Goal: Task Accomplishment & Management: Use online tool/utility

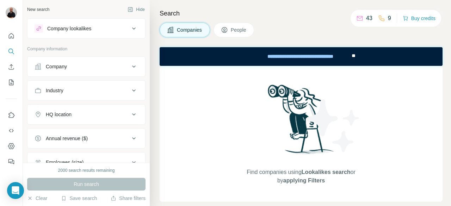
click at [130, 30] on icon at bounding box center [134, 28] width 8 height 8
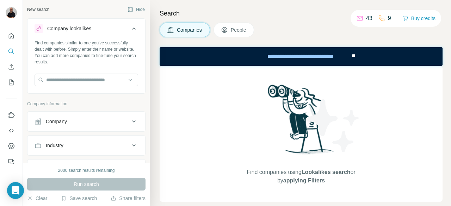
click at [130, 31] on icon at bounding box center [134, 28] width 8 height 8
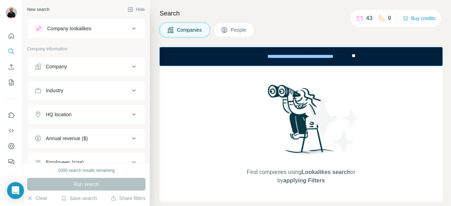
click at [129, 70] on button "Company" at bounding box center [86, 66] width 118 height 17
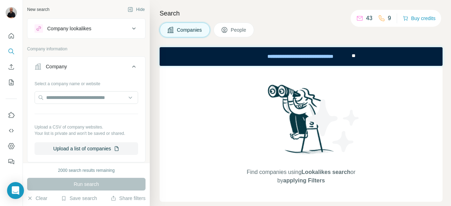
click at [102, 156] on div "Select a company name or website Upload a CSV of company websites. Your list is…" at bounding box center [86, 119] width 118 height 83
click at [110, 150] on button "Upload a list of companies" at bounding box center [87, 148] width 104 height 13
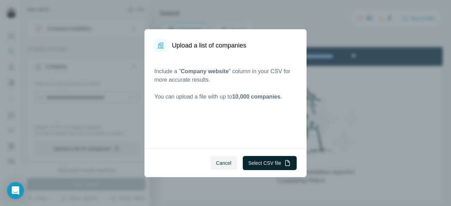
click at [271, 164] on button "Select CSV file" at bounding box center [270, 163] width 54 height 14
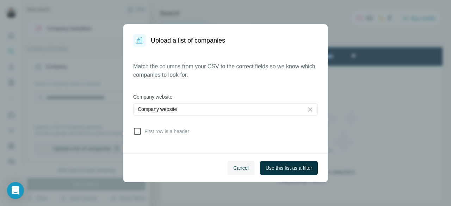
drag, startPoint x: 139, startPoint y: 131, endPoint x: 147, endPoint y: 133, distance: 8.5
click at [139, 131] on icon at bounding box center [137, 131] width 8 height 8
click at [300, 166] on span "Use this list as a filter" at bounding box center [289, 167] width 46 height 7
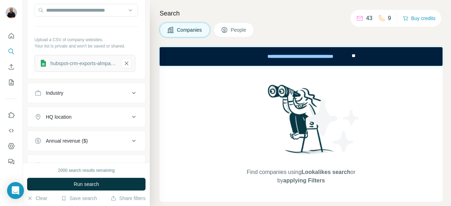
scroll to position [70, 0]
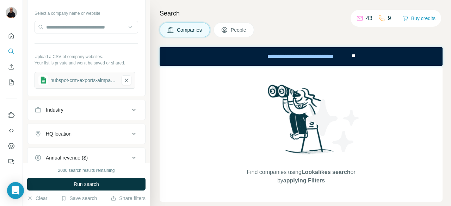
click at [132, 109] on icon at bounding box center [134, 110] width 4 height 2
click at [88, 124] on input at bounding box center [82, 128] width 87 height 8
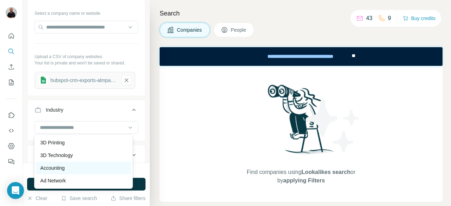
click at [49, 169] on p "Accounting" at bounding box center [52, 167] width 24 height 7
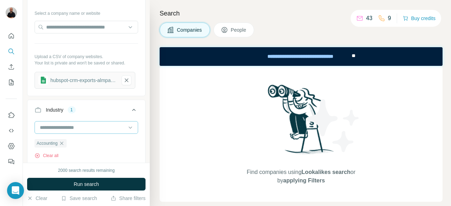
click at [93, 128] on input at bounding box center [82, 128] width 87 height 8
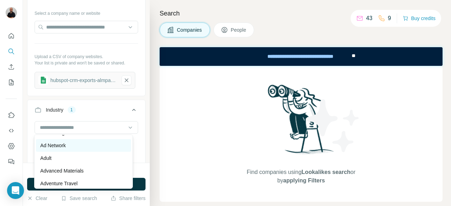
scroll to position [70, 0]
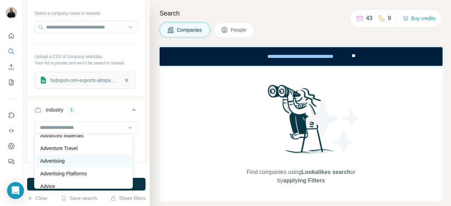
click at [61, 163] on p "Advertising" at bounding box center [52, 160] width 24 height 7
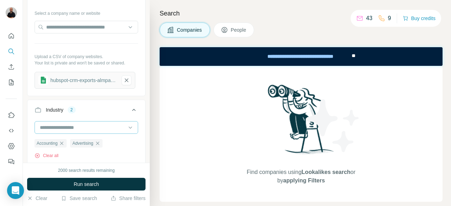
click at [103, 129] on input at bounding box center [82, 128] width 87 height 8
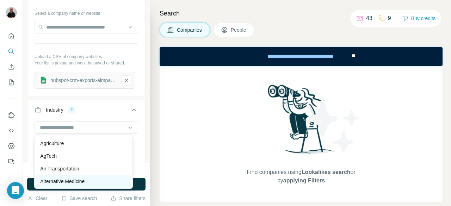
scroll to position [141, 0]
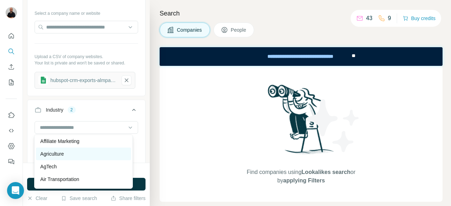
click at [58, 155] on p "Agriculture" at bounding box center [52, 153] width 24 height 7
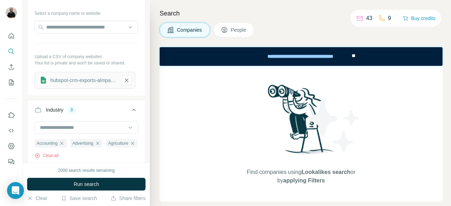
click at [85, 148] on ul "Accounting Advertising Agriculture" at bounding box center [86, 143] width 103 height 9
click at [75, 132] on div at bounding box center [82, 128] width 87 height 12
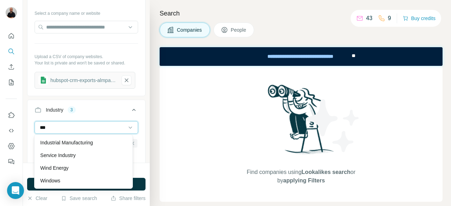
scroll to position [63, 0]
type input "***"
click at [54, 138] on div "Industrial Manufacturing" at bounding box center [83, 142] width 95 height 13
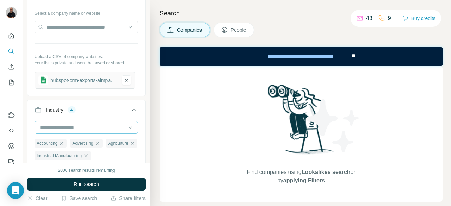
click at [54, 122] on div at bounding box center [82, 128] width 87 height 12
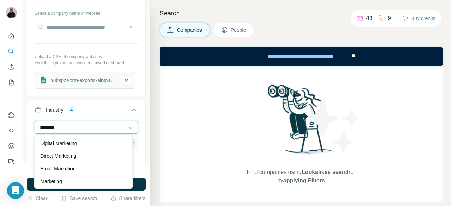
scroll to position [70, 0]
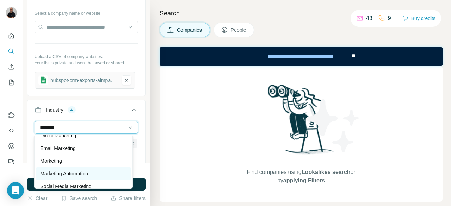
type input "********"
click at [80, 172] on p "Marketing Automation" at bounding box center [64, 173] width 48 height 7
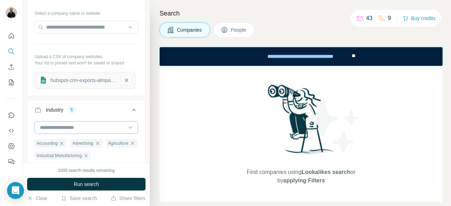
click at [76, 124] on input at bounding box center [82, 128] width 87 height 8
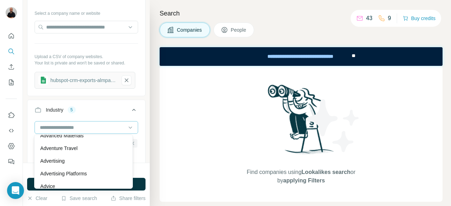
click at [83, 123] on div at bounding box center [82, 128] width 87 height 12
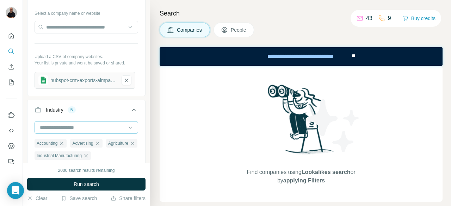
click at [83, 124] on input at bounding box center [82, 128] width 87 height 8
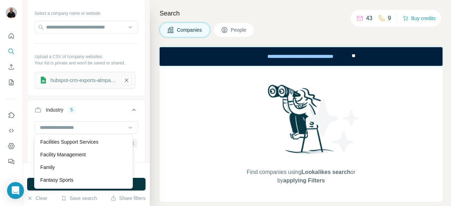
scroll to position [2712, 0]
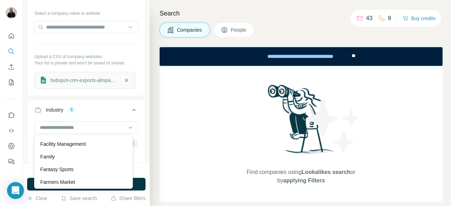
click at [89, 148] on div "Facility Management" at bounding box center [83, 144] width 86 height 7
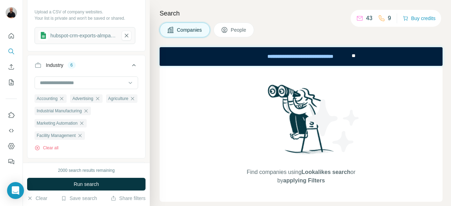
scroll to position [211, 0]
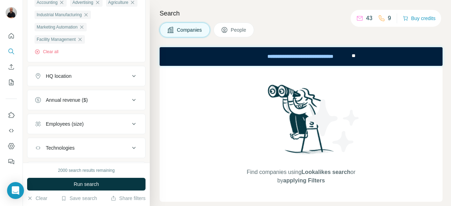
click at [119, 121] on div "Employees (size)" at bounding box center [82, 123] width 95 height 7
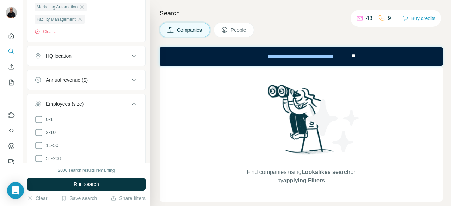
scroll to position [247, 0]
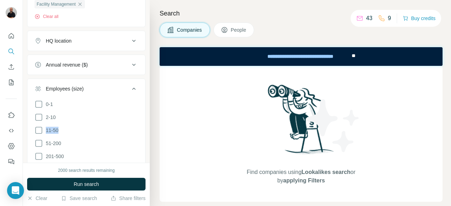
click at [43, 134] on ul "0-1 2-10 11-50 [PHONE_NUMBER] 501-1K 1K-5K 5K-10K 10K-50K 50K-100K 100K-500K 50…" at bounding box center [87, 176] width 104 height 152
click at [39, 130] on icon at bounding box center [39, 130] width 8 height 8
click at [39, 140] on icon at bounding box center [39, 143] width 8 height 8
drag, startPoint x: 79, startPoint y: 181, endPoint x: 103, endPoint y: 181, distance: 24.3
click at [79, 181] on button "Run search" at bounding box center [86, 184] width 118 height 13
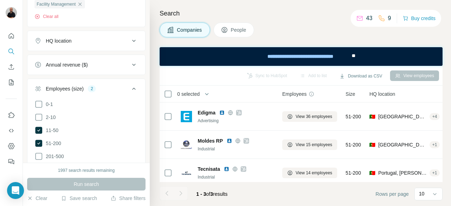
click at [243, 30] on span "People" at bounding box center [239, 29] width 16 height 7
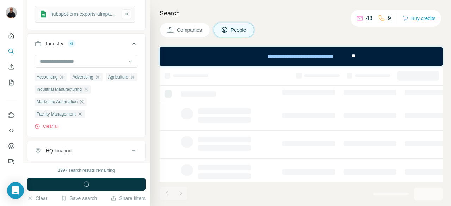
scroll to position [355, 0]
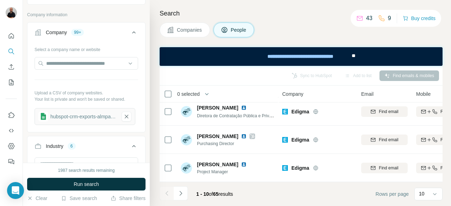
scroll to position [38, 0]
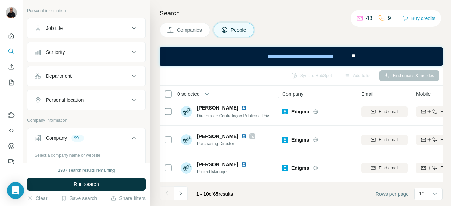
click at [132, 28] on icon at bounding box center [134, 28] width 4 height 2
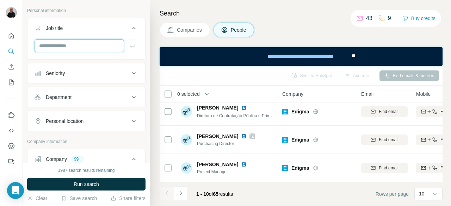
click at [70, 51] on input "text" at bounding box center [79, 45] width 89 height 13
type input "*******"
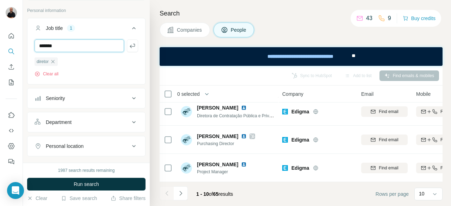
type input "*******"
type input "***"
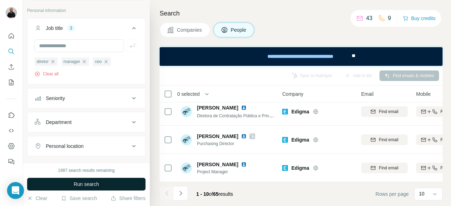
click at [91, 185] on span "Run search" at bounding box center [86, 184] width 25 height 7
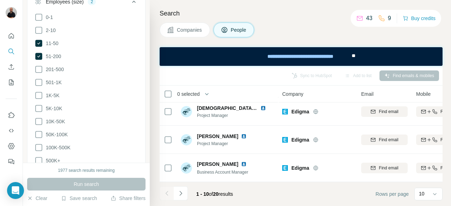
scroll to position [531, 0]
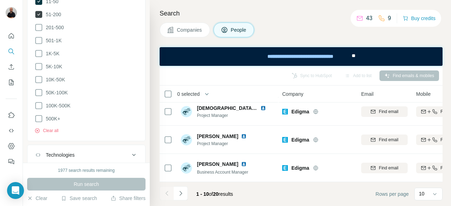
click at [40, 11] on icon at bounding box center [38, 14] width 7 height 7
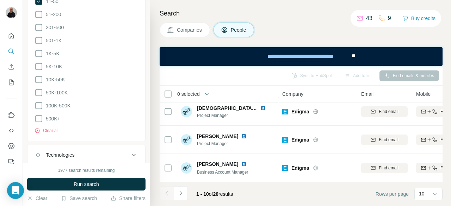
click at [76, 184] on span "Run search" at bounding box center [86, 184] width 25 height 7
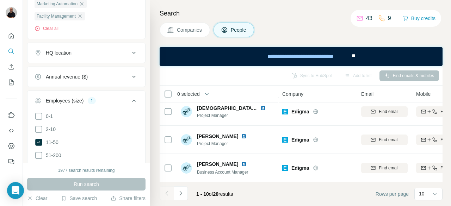
scroll to position [285, 0]
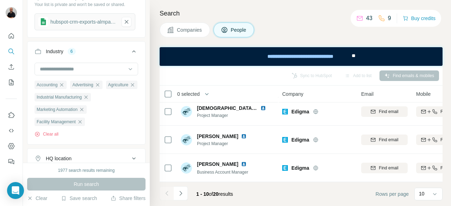
click at [87, 121] on ul "Accounting Advertising Agriculture Industrial Manufacturing Marketing Automatio…" at bounding box center [87, 103] width 104 height 46
click at [81, 120] on icon "button" at bounding box center [79, 121] width 3 height 3
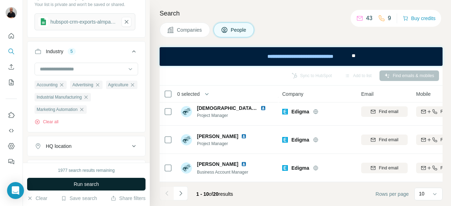
click at [73, 182] on button "Run search" at bounding box center [86, 184] width 118 height 13
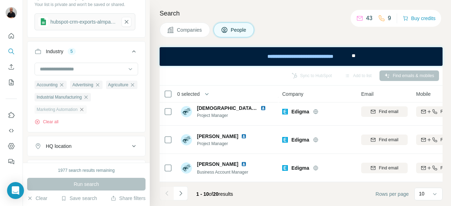
click at [84, 109] on icon "button" at bounding box center [82, 110] width 6 height 6
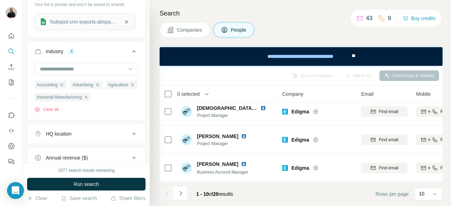
click at [79, 186] on span "Run search" at bounding box center [86, 184] width 25 height 7
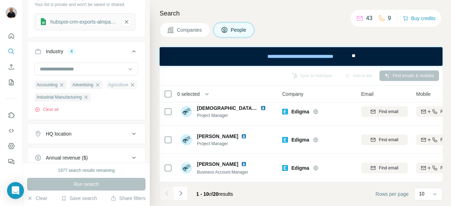
click at [130, 88] on icon "button" at bounding box center [133, 85] width 6 height 6
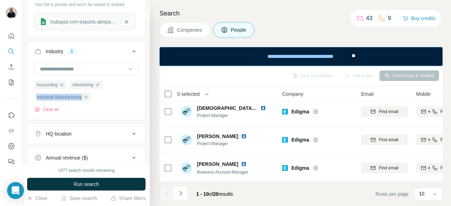
drag, startPoint x: 100, startPoint y: 186, endPoint x: 103, endPoint y: 182, distance: 5.4
click at [100, 186] on button "Run search" at bounding box center [86, 184] width 118 height 13
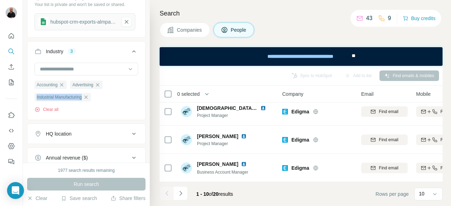
click at [89, 95] on icon "button" at bounding box center [86, 97] width 6 height 6
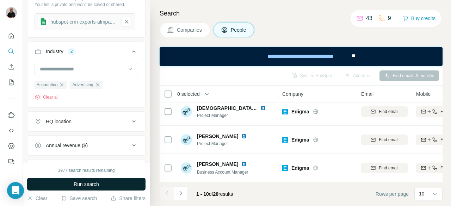
click at [95, 184] on span "Run search" at bounding box center [86, 184] width 25 height 7
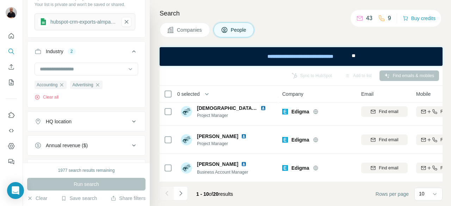
click at [194, 33] on span "Companies" at bounding box center [190, 29] width 26 height 7
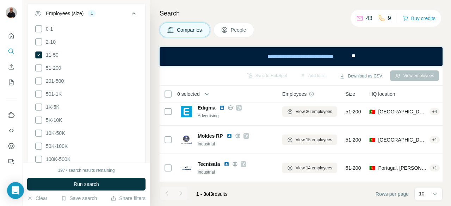
scroll to position [8, 0]
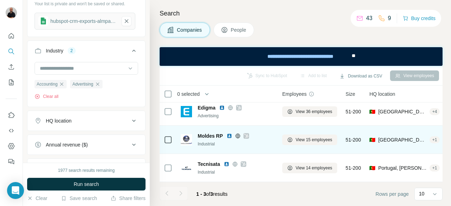
click at [237, 133] on icon at bounding box center [238, 136] width 6 height 6
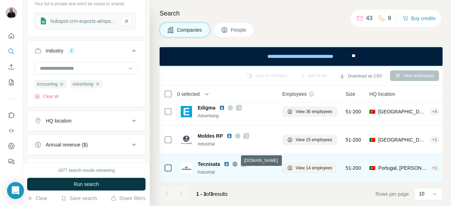
click at [235, 161] on icon at bounding box center [235, 164] width 6 height 6
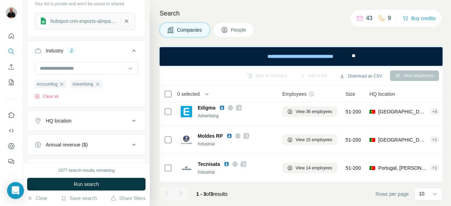
click at [236, 30] on span "People" at bounding box center [239, 29] width 16 height 7
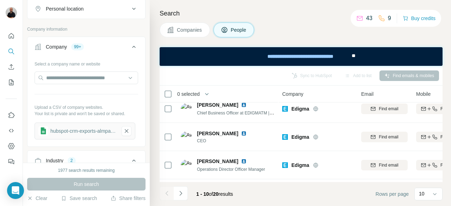
scroll to position [205, 0]
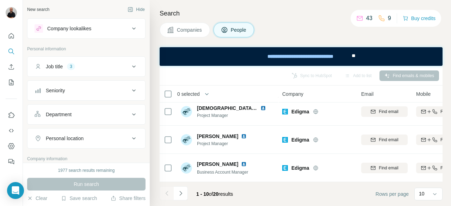
click at [130, 67] on icon at bounding box center [134, 66] width 8 height 8
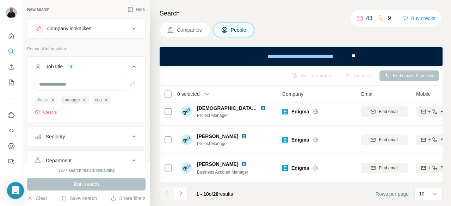
click at [53, 101] on icon "button" at bounding box center [53, 100] width 6 height 6
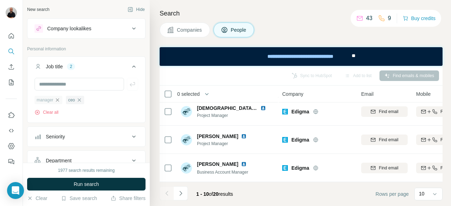
click at [58, 100] on icon "button" at bounding box center [58, 100] width 6 height 6
drag, startPoint x: 50, startPoint y: 101, endPoint x: 63, endPoint y: 103, distance: 13.2
click at [50, 100] on icon "button" at bounding box center [48, 100] width 6 height 6
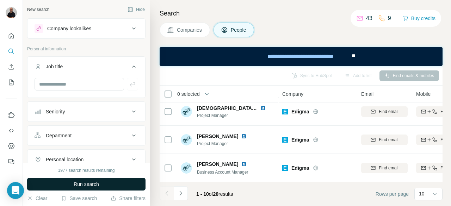
click at [74, 182] on span "Run search" at bounding box center [86, 184] width 25 height 7
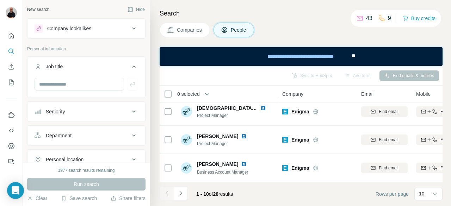
click at [130, 69] on icon at bounding box center [134, 66] width 8 height 8
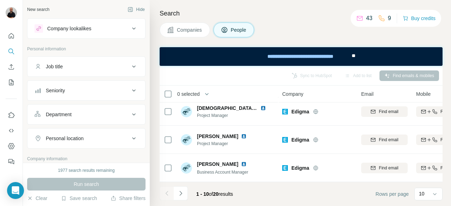
click at [130, 68] on icon at bounding box center [134, 66] width 8 height 8
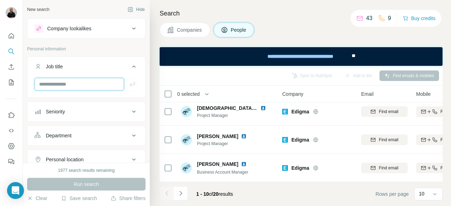
click at [101, 88] on input "text" at bounding box center [79, 84] width 89 height 13
type input "*******"
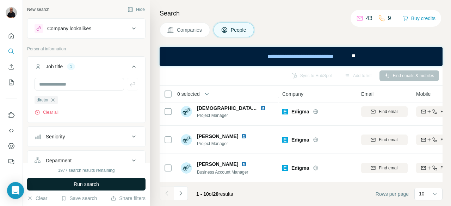
click at [81, 184] on span "Run search" at bounding box center [86, 184] width 25 height 7
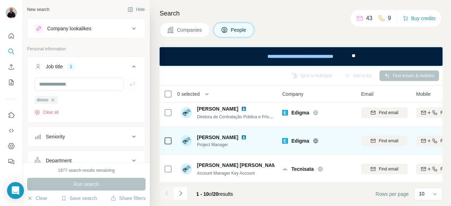
scroll to position [99, 0]
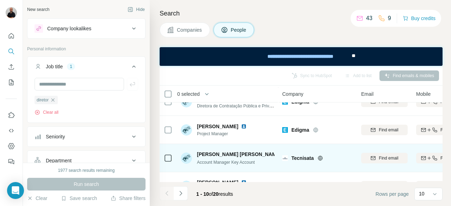
click at [322, 159] on icon at bounding box center [320, 158] width 5 height 5
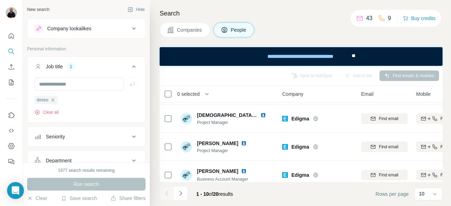
scroll to position [205, 0]
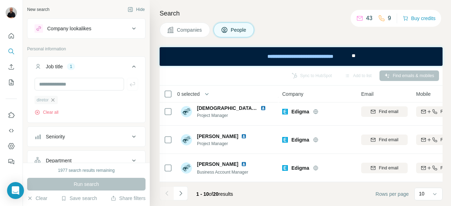
click at [55, 101] on icon "button" at bounding box center [52, 99] width 3 height 3
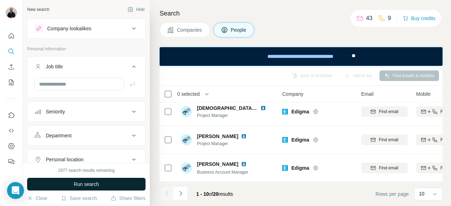
click at [106, 182] on button "Run search" at bounding box center [86, 184] width 118 height 13
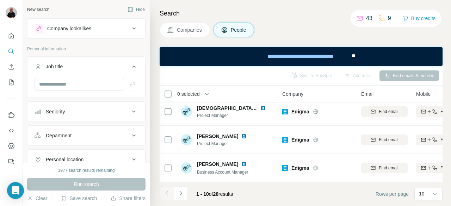
click at [178, 25] on button "Companies" at bounding box center [185, 30] width 50 height 15
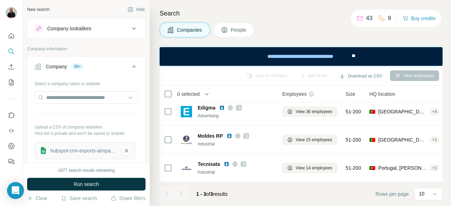
scroll to position [8, 0]
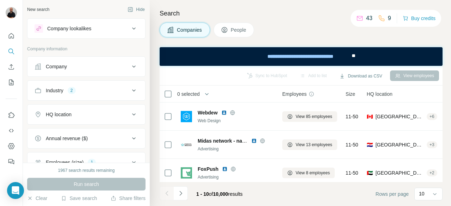
click at [130, 93] on icon at bounding box center [134, 90] width 8 height 8
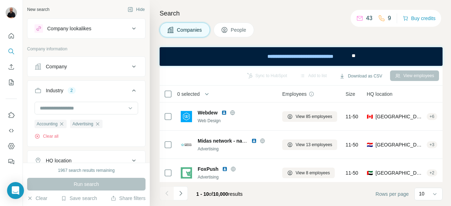
scroll to position [122, 0]
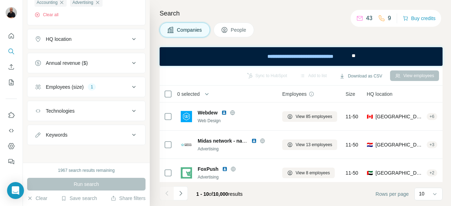
click at [130, 85] on icon at bounding box center [134, 87] width 8 height 8
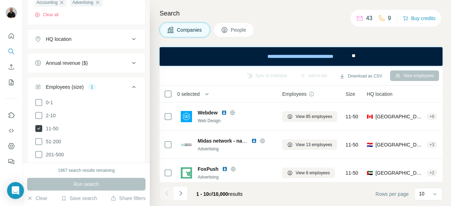
click at [42, 127] on icon at bounding box center [39, 128] width 8 height 8
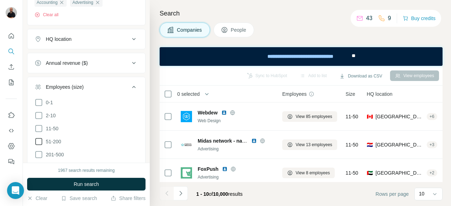
click at [39, 142] on icon at bounding box center [39, 141] width 8 height 8
click at [68, 183] on button "Run search" at bounding box center [86, 184] width 118 height 13
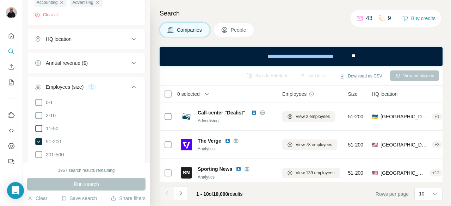
click at [37, 128] on icon at bounding box center [39, 128] width 8 height 8
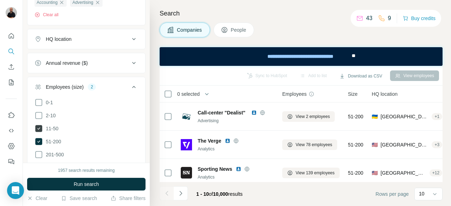
click at [36, 126] on icon at bounding box center [38, 128] width 7 height 7
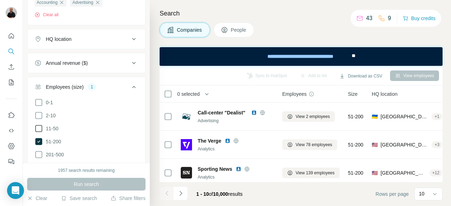
click at [39, 127] on icon at bounding box center [39, 128] width 8 height 8
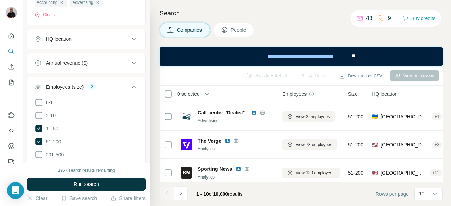
scroll to position [51, 0]
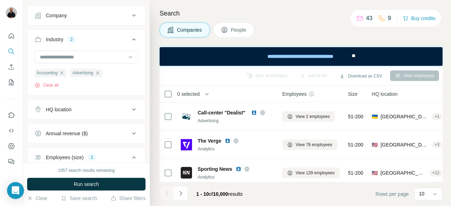
click at [130, 112] on icon at bounding box center [134, 109] width 8 height 8
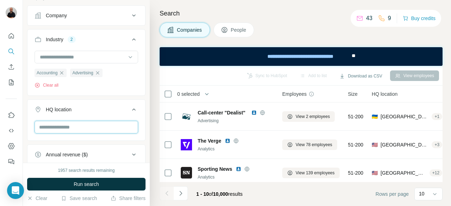
click at [108, 126] on input "text" at bounding box center [87, 127] width 104 height 13
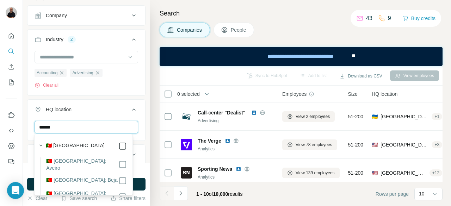
type input "******"
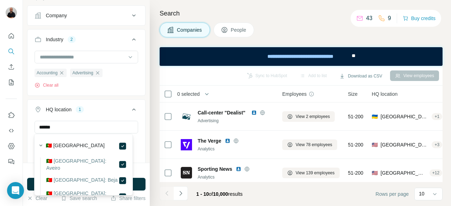
click at [133, 124] on div "****** Portugal Clear all" at bounding box center [86, 142] width 118 height 43
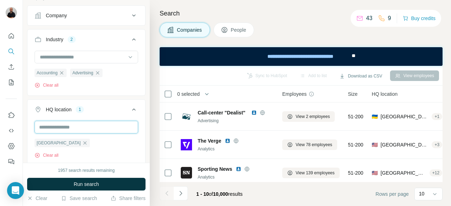
click at [116, 128] on input "text" at bounding box center [87, 127] width 104 height 13
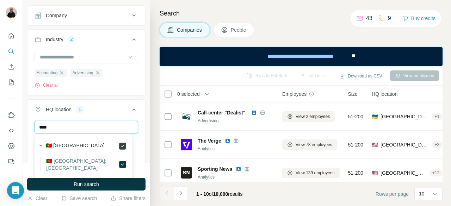
type input "****"
click at [121, 142] on icon at bounding box center [122, 146] width 8 height 8
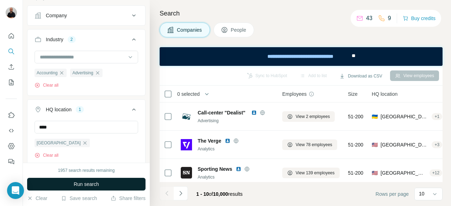
click at [118, 184] on button "Run search" at bounding box center [86, 184] width 118 height 13
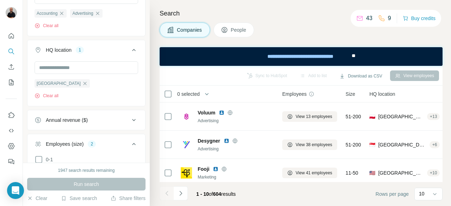
scroll to position [56, 0]
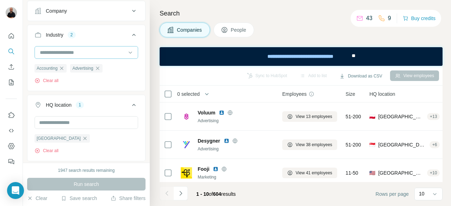
click at [94, 55] on input at bounding box center [82, 53] width 87 height 8
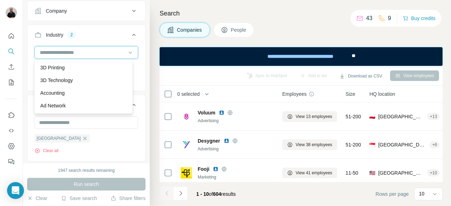
click at [95, 54] on input at bounding box center [82, 53] width 87 height 8
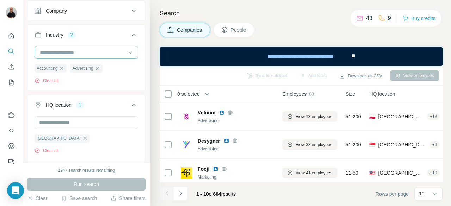
click at [94, 52] on input at bounding box center [82, 53] width 87 height 8
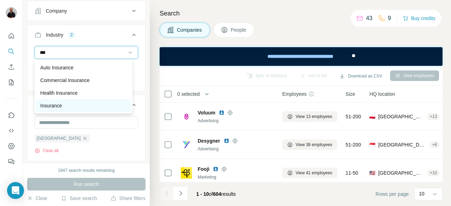
type input "***"
click at [50, 110] on div "Insurance" at bounding box center [83, 105] width 95 height 13
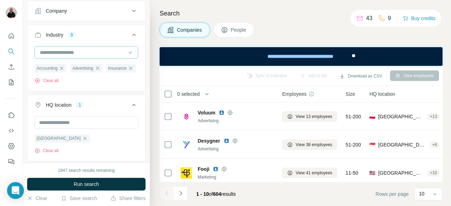
click at [92, 49] on input at bounding box center [82, 53] width 87 height 8
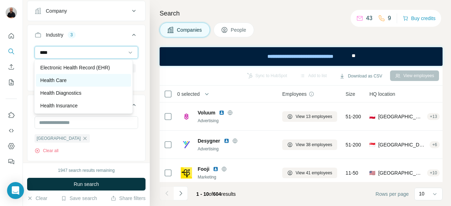
type input "****"
click at [60, 78] on p "Health Care" at bounding box center [53, 80] width 26 height 7
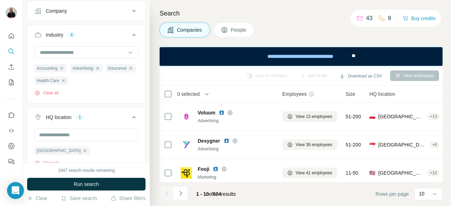
click at [88, 182] on span "Run search" at bounding box center [86, 184] width 25 height 7
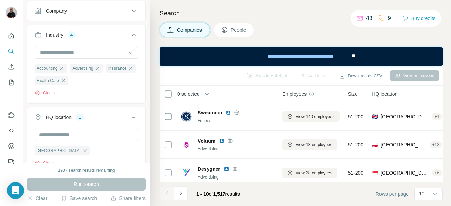
click at [226, 28] on icon at bounding box center [224, 29] width 7 height 7
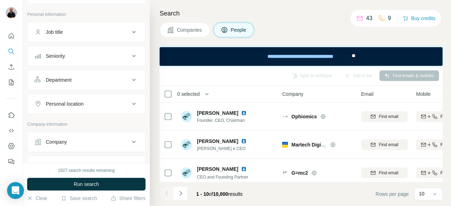
scroll to position [24, 0]
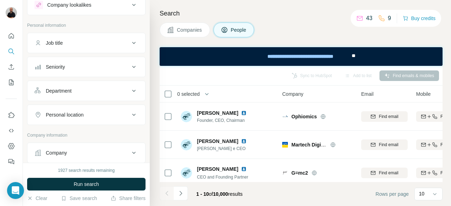
click at [130, 45] on icon at bounding box center [134, 43] width 8 height 8
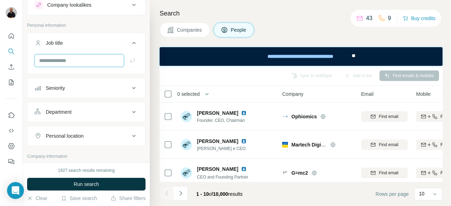
click at [71, 64] on input "text" at bounding box center [79, 60] width 89 height 13
type input "*******"
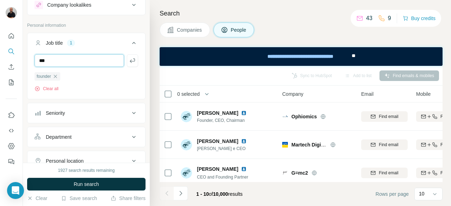
type input "***"
type input "*******"
type input "*********"
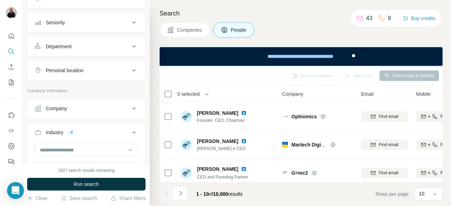
scroll to position [129, 0]
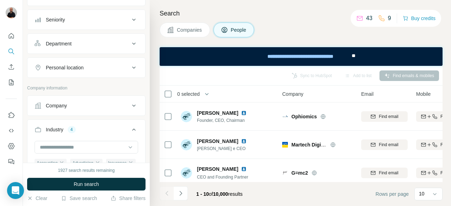
click at [130, 44] on icon at bounding box center [134, 43] width 8 height 8
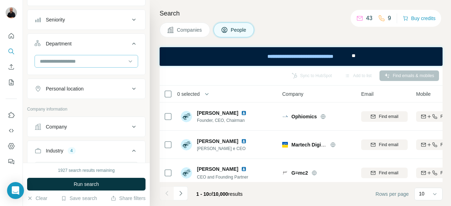
click at [82, 62] on input at bounding box center [82, 61] width 87 height 8
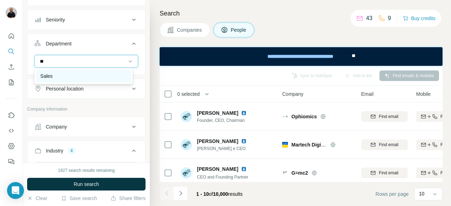
type input "**"
click at [63, 76] on div "Sales" at bounding box center [83, 76] width 86 height 7
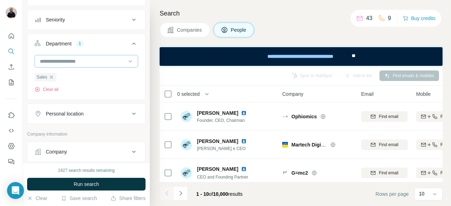
click at [91, 58] on input at bounding box center [82, 61] width 87 height 8
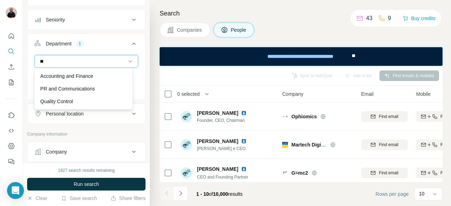
type input "*"
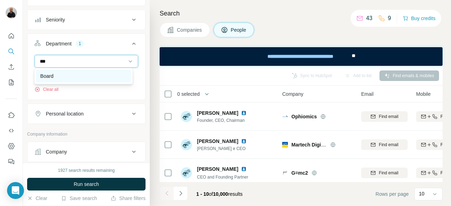
type input "***"
click at [37, 70] on div "Board" at bounding box center [83, 76] width 95 height 13
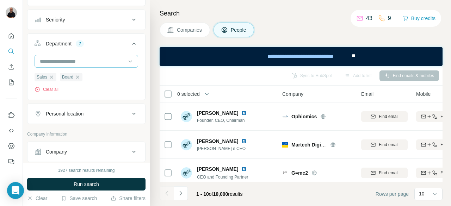
click at [107, 57] on input at bounding box center [82, 61] width 87 height 8
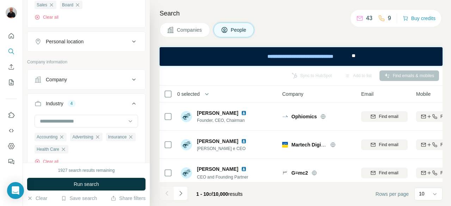
scroll to position [96, 0]
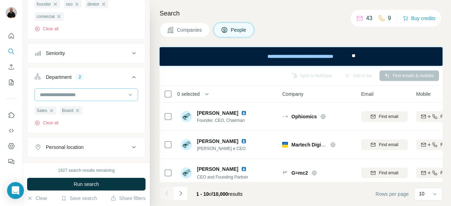
click at [130, 96] on div at bounding box center [87, 94] width 104 height 13
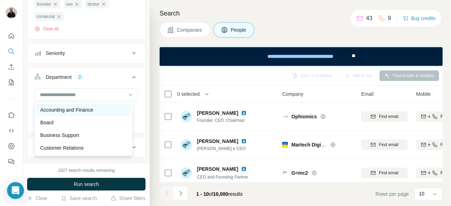
click at [93, 110] on p "Accounting and Finance" at bounding box center [66, 109] width 53 height 7
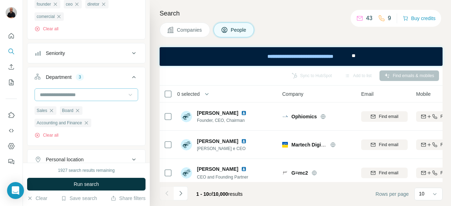
click at [127, 91] on icon at bounding box center [130, 94] width 7 height 7
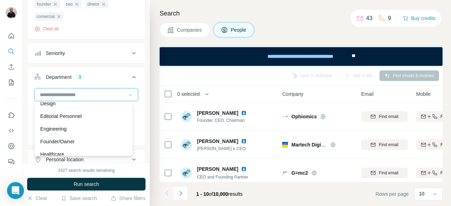
scroll to position [70, 0]
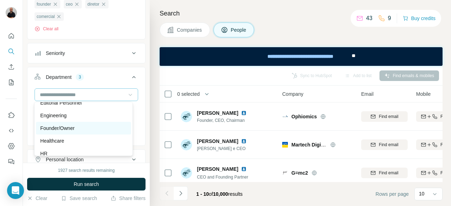
click at [99, 129] on div "Founder/Owner" at bounding box center [83, 128] width 86 height 7
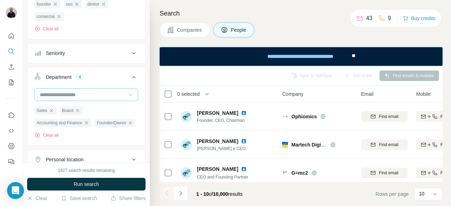
click at [128, 97] on icon at bounding box center [130, 94] width 7 height 7
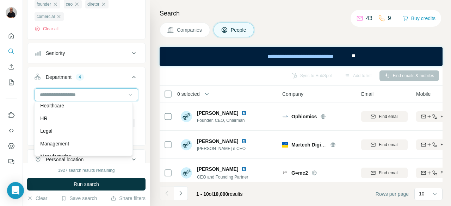
scroll to position [141, 0]
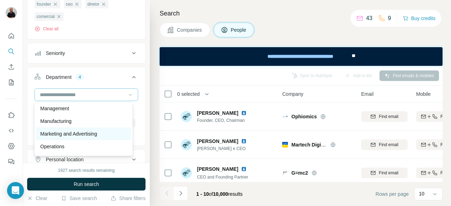
click at [103, 132] on div "Marketing and Advertising" at bounding box center [83, 133] width 86 height 7
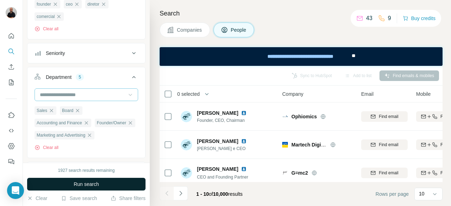
click at [104, 184] on button "Run search" at bounding box center [86, 184] width 118 height 13
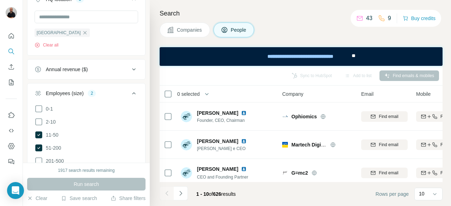
scroll to position [448, 0]
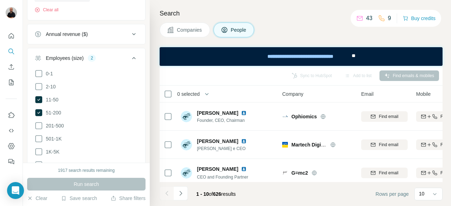
click at [132, 35] on icon at bounding box center [134, 34] width 4 height 2
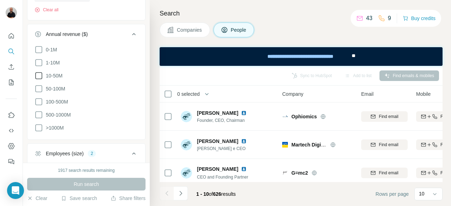
click at [41, 80] on icon at bounding box center [39, 75] width 8 height 8
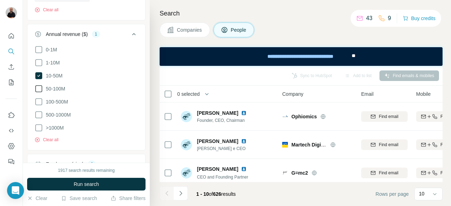
click at [37, 93] on icon at bounding box center [39, 89] width 8 height 8
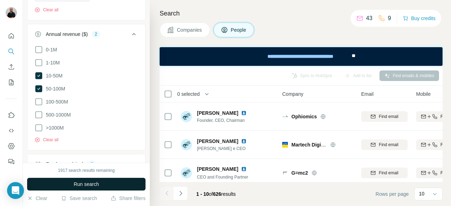
click at [73, 186] on button "Run search" at bounding box center [86, 184] width 118 height 13
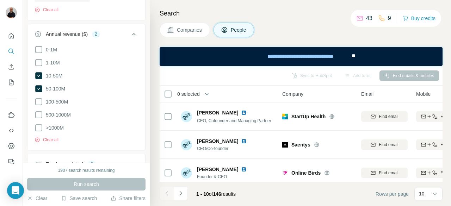
click at [291, 195] on footer "1 - 10 of 146 results Rows per page 10" at bounding box center [301, 194] width 283 height 24
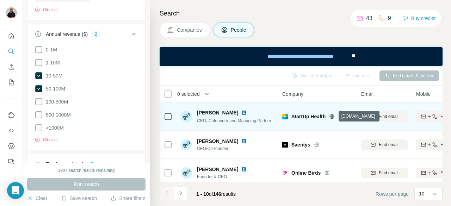
click at [334, 115] on icon at bounding box center [332, 117] width 6 height 6
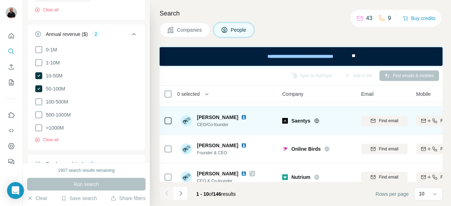
scroll to position [35, 0]
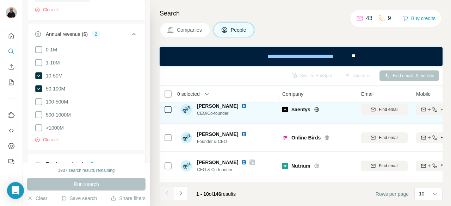
click at [317, 108] on icon at bounding box center [317, 110] width 6 height 6
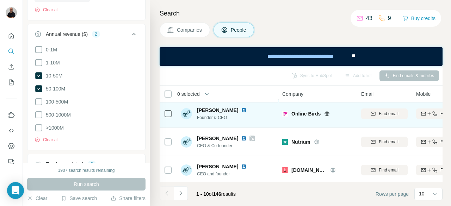
scroll to position [70, 0]
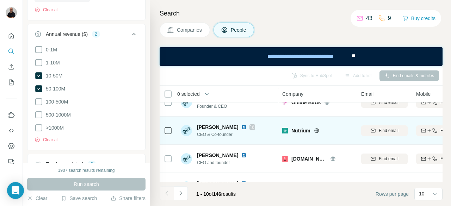
click at [318, 130] on icon at bounding box center [317, 131] width 6 height 6
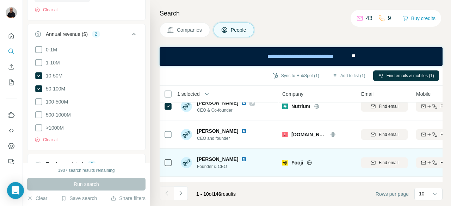
scroll to position [106, 0]
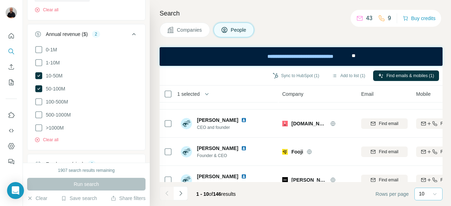
click at [438, 194] on icon at bounding box center [434, 194] width 7 height 7
click at [429, 142] on div "60" at bounding box center [428, 140] width 16 height 7
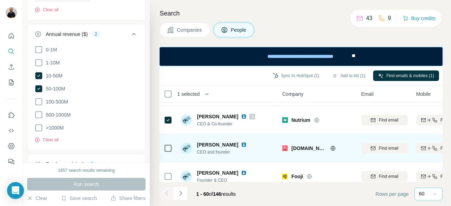
scroll to position [70, 0]
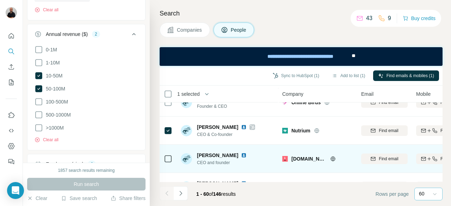
click at [333, 160] on icon at bounding box center [333, 158] width 2 height 5
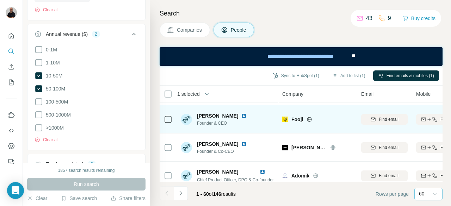
scroll to position [141, 0]
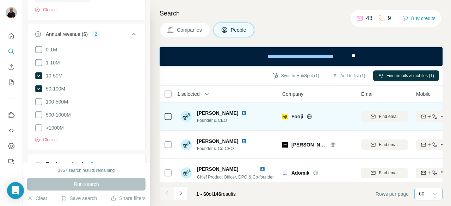
click at [311, 117] on icon at bounding box center [309, 116] width 5 height 5
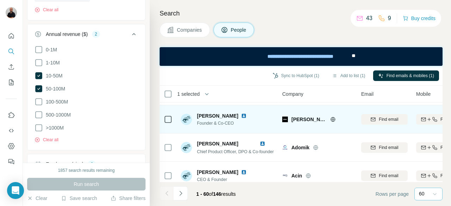
scroll to position [176, 0]
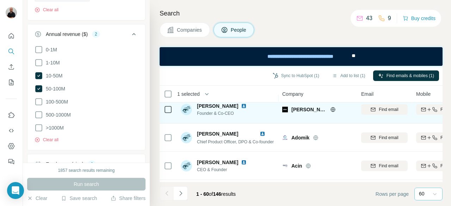
click at [330, 108] on icon at bounding box center [333, 110] width 6 height 6
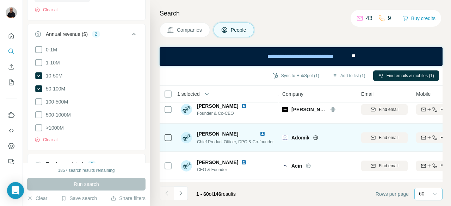
click at [316, 137] on icon at bounding box center [316, 138] width 6 height 6
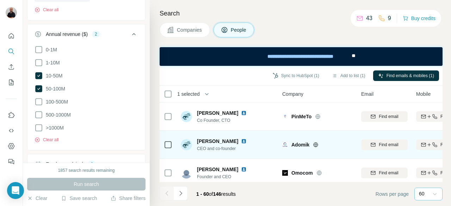
scroll to position [317, 0]
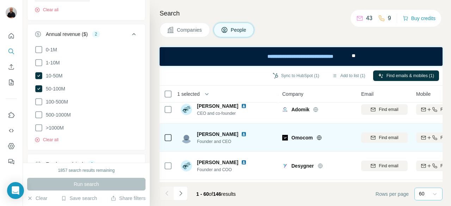
click at [320, 138] on icon at bounding box center [319, 138] width 6 height 6
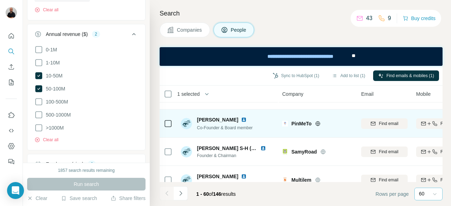
scroll to position [564, 0]
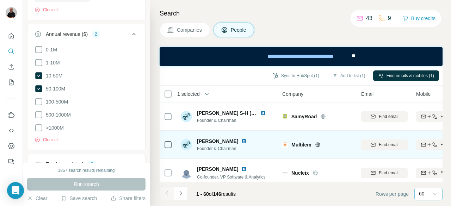
click at [318, 144] on icon at bounding box center [318, 145] width 6 height 6
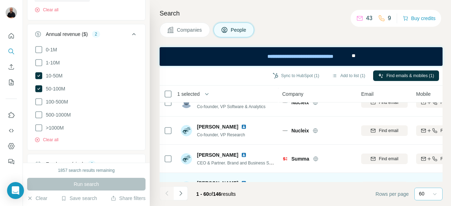
scroll to position [669, 0]
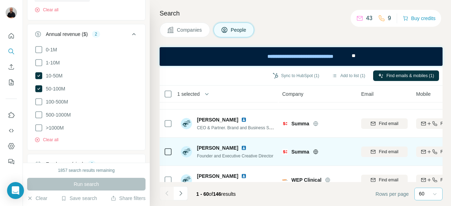
click at [316, 150] on icon at bounding box center [316, 152] width 6 height 6
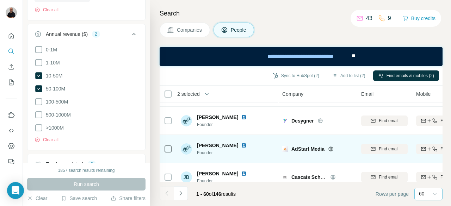
scroll to position [881, 0]
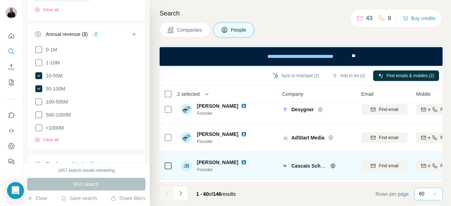
click at [333, 166] on icon at bounding box center [333, 165] width 2 height 5
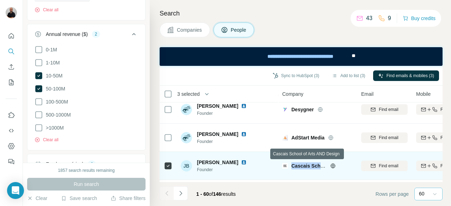
drag, startPoint x: 292, startPoint y: 166, endPoint x: 323, endPoint y: 163, distance: 31.1
click at [323, 163] on span "Cascais School of Arts AND Design" at bounding box center [332, 166] width 83 height 6
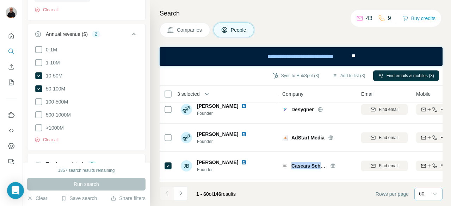
copy span "Cascais Scho"
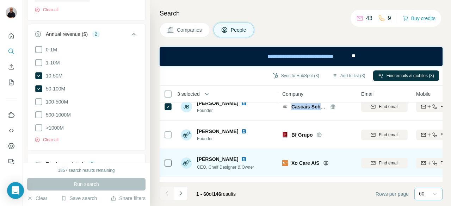
scroll to position [951, 0]
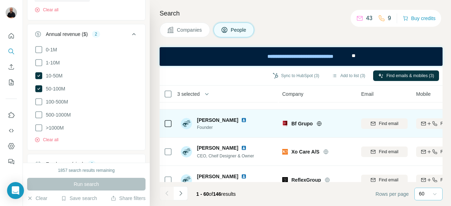
click at [319, 124] on icon at bounding box center [319, 124] width 6 height 6
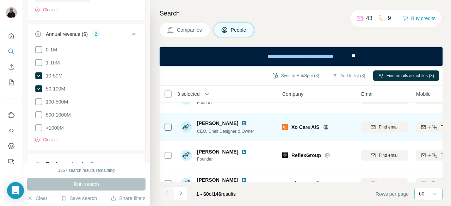
scroll to position [986, 0]
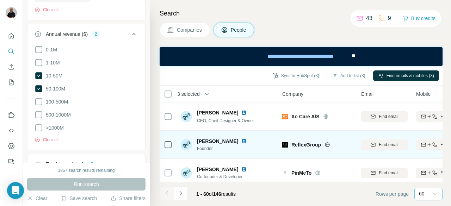
click at [327, 144] on icon at bounding box center [327, 144] width 5 height 0
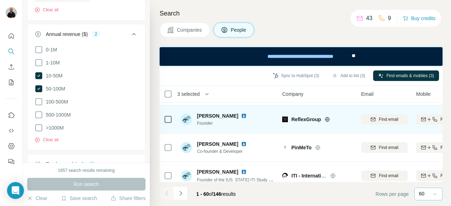
scroll to position [1021, 0]
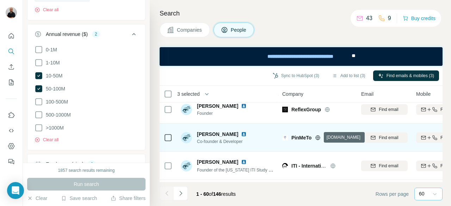
click at [318, 138] on icon at bounding box center [318, 137] width 2 height 5
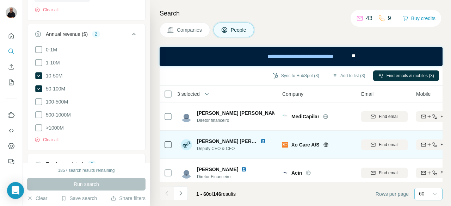
scroll to position [1092, 0]
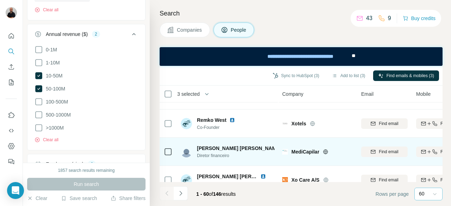
click at [326, 151] on icon at bounding box center [326, 152] width 6 height 6
drag, startPoint x: 292, startPoint y: 152, endPoint x: 319, endPoint y: 154, distance: 27.9
click at [319, 153] on span "MediCapilar" at bounding box center [305, 151] width 28 height 7
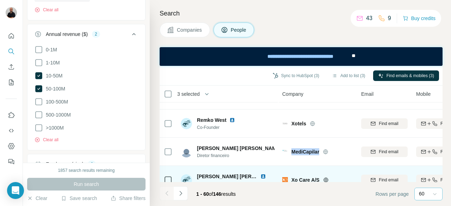
copy span "MediCapilar"
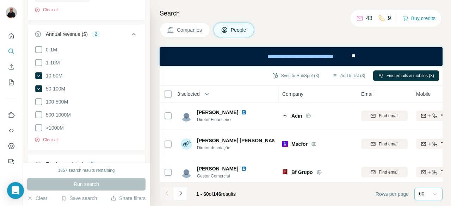
scroll to position [1198, 0]
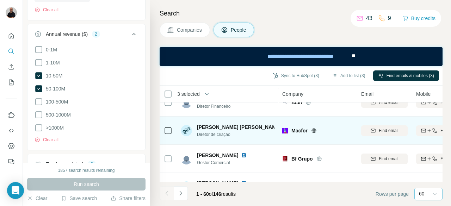
click at [316, 130] on icon at bounding box center [313, 130] width 5 height 0
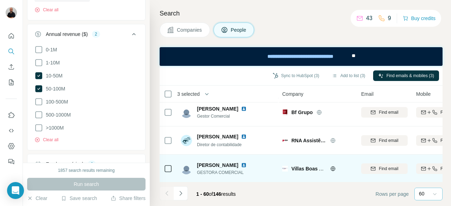
scroll to position [1268, 0]
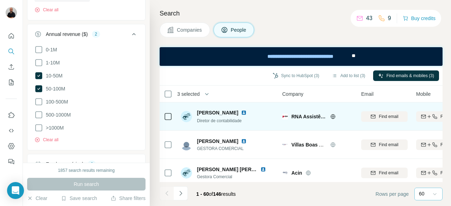
click at [333, 117] on icon at bounding box center [333, 117] width 6 height 6
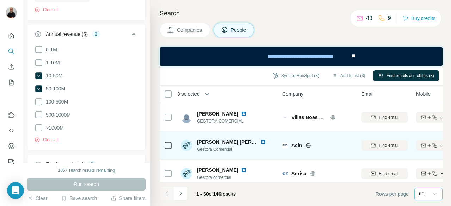
scroll to position [1338, 0]
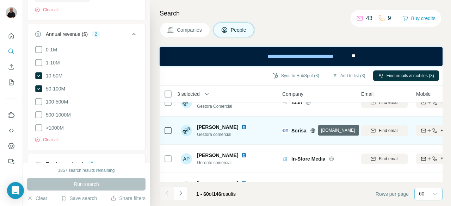
click at [312, 132] on icon at bounding box center [313, 130] width 2 height 5
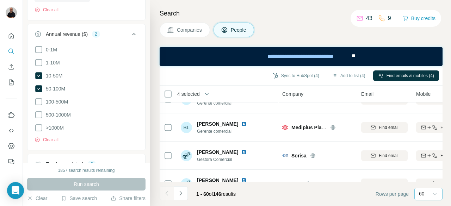
scroll to position [1409, 0]
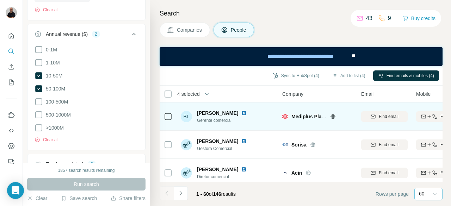
click at [332, 117] on icon at bounding box center [333, 117] width 6 height 6
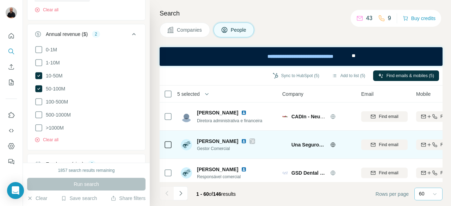
scroll to position [1585, 0]
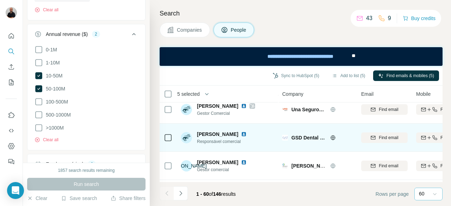
click at [332, 136] on icon at bounding box center [333, 138] width 6 height 6
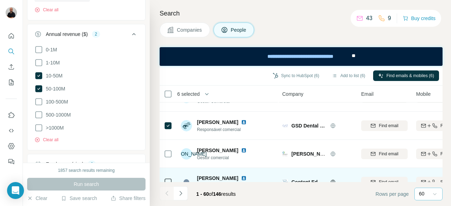
scroll to position [1614, 0]
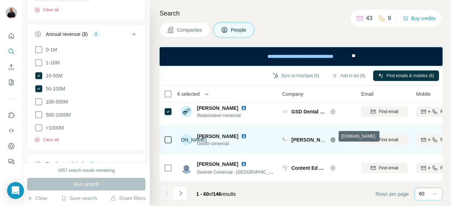
click at [332, 137] on icon at bounding box center [333, 139] width 2 height 5
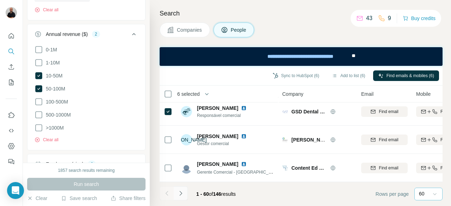
click at [180, 194] on icon "Navigate to next page" at bounding box center [180, 193] width 7 height 7
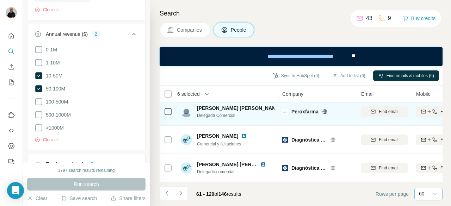
click at [325, 109] on icon at bounding box center [325, 112] width 6 height 6
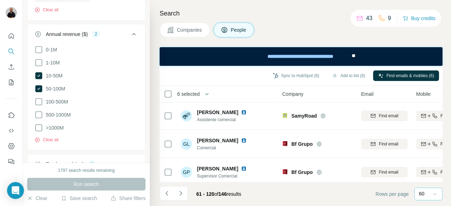
scroll to position [0, 0]
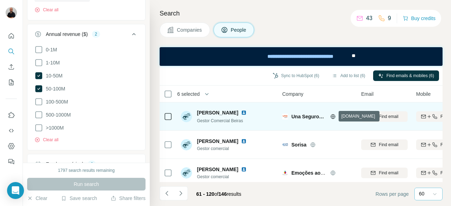
click at [333, 119] on icon at bounding box center [333, 117] width 6 height 6
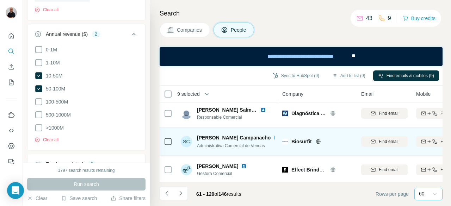
scroll to position [211, 0]
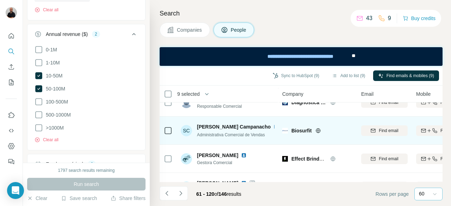
click at [317, 131] on icon at bounding box center [318, 131] width 6 height 6
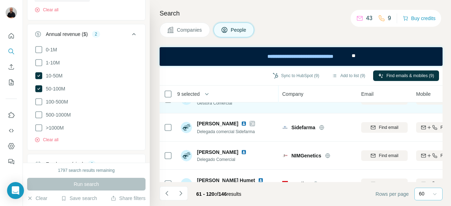
scroll to position [282, 0]
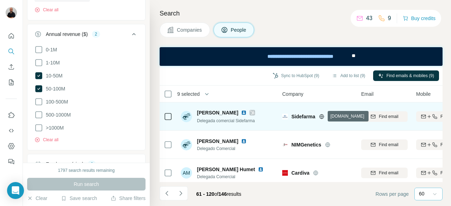
click at [321, 116] on icon at bounding box center [322, 116] width 2 height 5
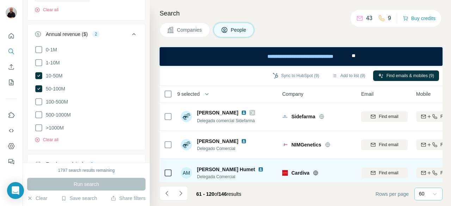
scroll to position [317, 0]
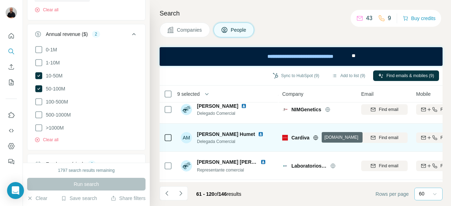
click at [317, 138] on icon at bounding box center [316, 138] width 6 height 6
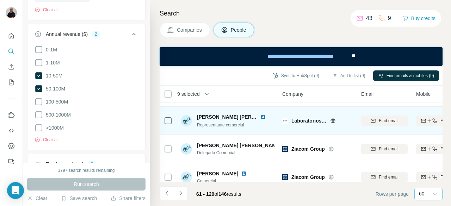
scroll to position [352, 0]
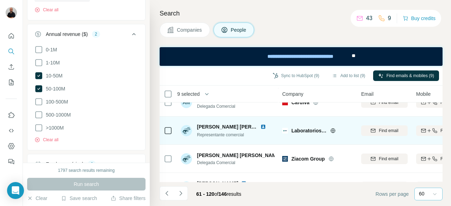
click at [334, 130] on icon at bounding box center [332, 130] width 5 height 0
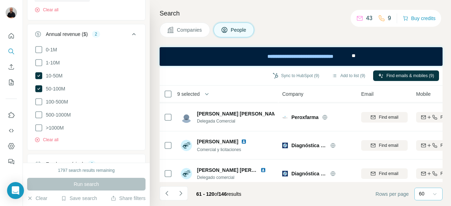
scroll to position [1614, 0]
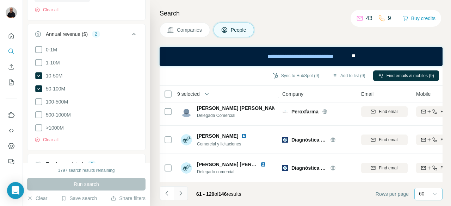
click at [182, 194] on icon "Navigate to next page" at bounding box center [180, 193] width 7 height 7
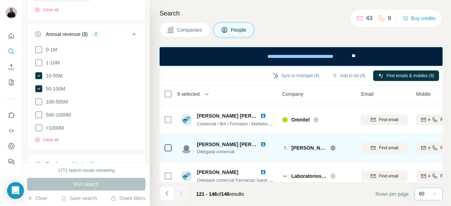
scroll to position [352, 0]
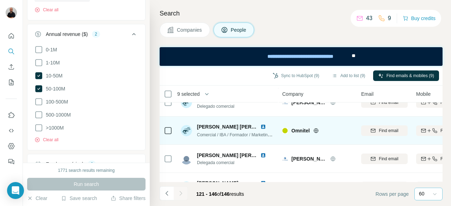
click at [317, 130] on icon at bounding box center [316, 130] width 2 height 5
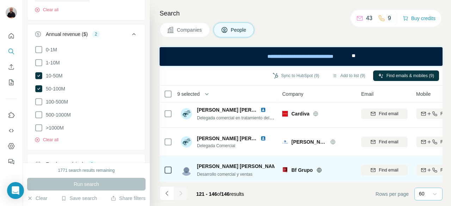
scroll to position [585, 0]
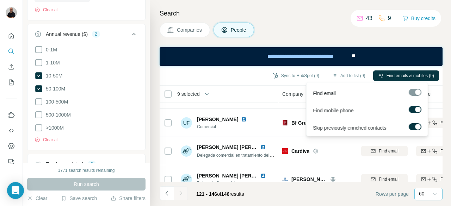
drag, startPoint x: 392, startPoint y: 76, endPoint x: 398, endPoint y: 70, distance: 8.7
click at [392, 76] on span "Find emails & mobiles (9)" at bounding box center [410, 76] width 48 height 6
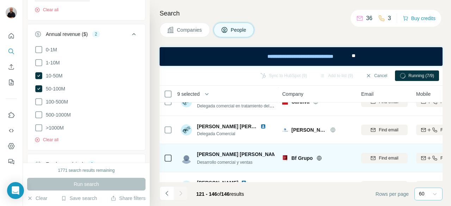
scroll to position [656, 0]
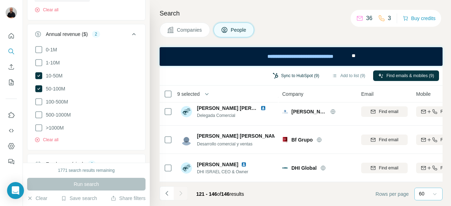
click at [293, 76] on button "Sync to HubSpot (9)" at bounding box center [296, 75] width 56 height 11
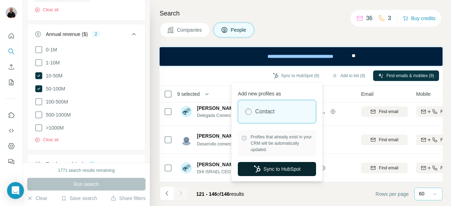
click at [278, 171] on button "Sync to HubSpot" at bounding box center [277, 169] width 78 height 14
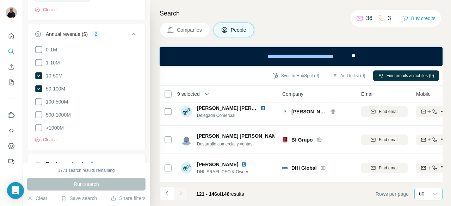
click at [296, 23] on div "Companies People" at bounding box center [301, 30] width 283 height 15
click at [167, 194] on icon "Navigate to previous page" at bounding box center [166, 193] width 2 height 5
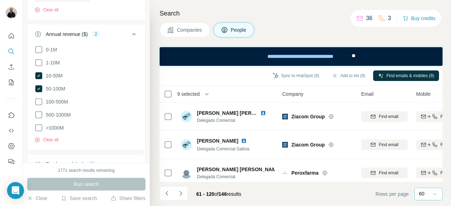
scroll to position [1614, 0]
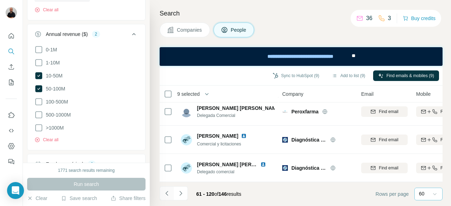
click at [166, 194] on icon "Navigate to previous page" at bounding box center [166, 193] width 2 height 5
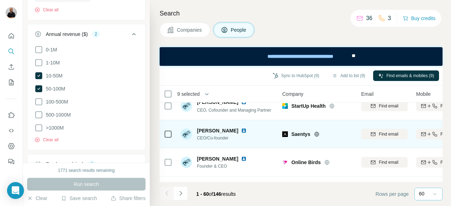
scroll to position [0, 0]
